Goal: Information Seeking & Learning: Learn about a topic

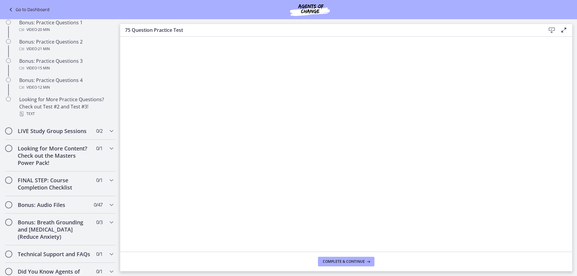
scroll to position [372, 0]
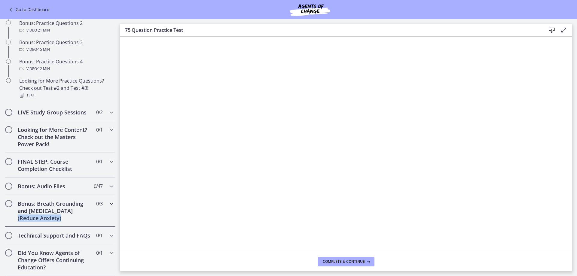
drag, startPoint x: 108, startPoint y: 207, endPoint x: 109, endPoint y: 203, distance: 3.9
click at [109, 203] on div "Bonus: Breath Grounding and [MEDICAL_DATA] (Reduce Anxiety) 0 / 3 Completed" at bounding box center [60, 211] width 111 height 32
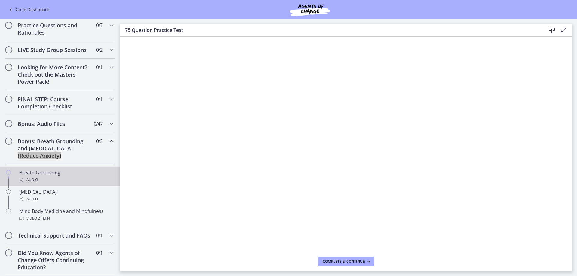
scroll to position [281, 0]
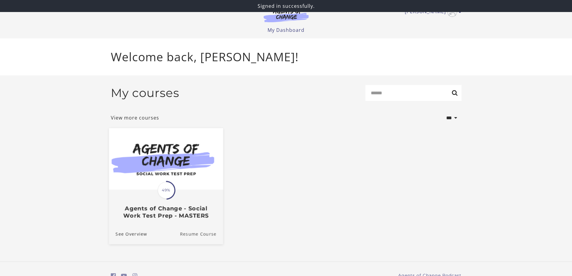
click at [206, 236] on link "Resume Course" at bounding box center [201, 234] width 43 height 20
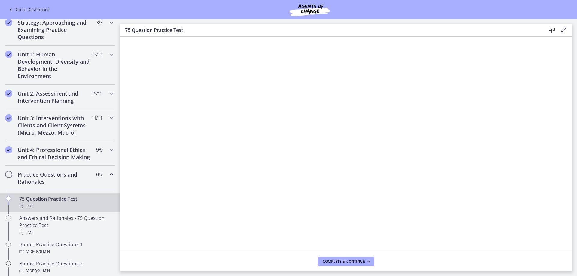
scroll to position [120, 0]
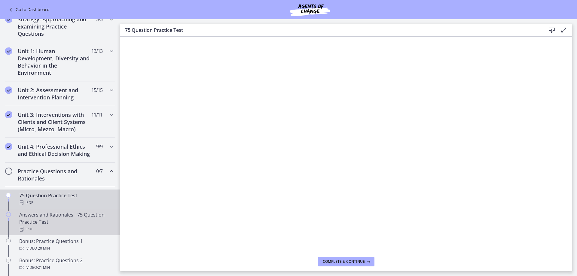
click at [33, 225] on div "Answers and Rationales - 75 Question Practice Test PDF" at bounding box center [66, 222] width 94 height 22
